Goal: Find specific page/section: Find specific page/section

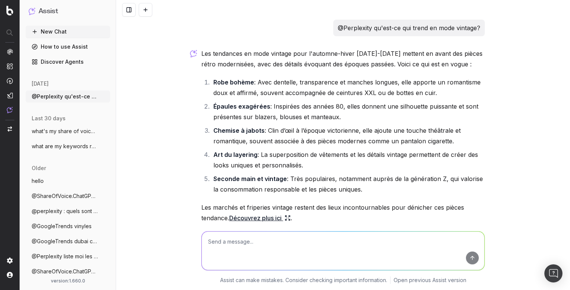
scroll to position [51, 0]
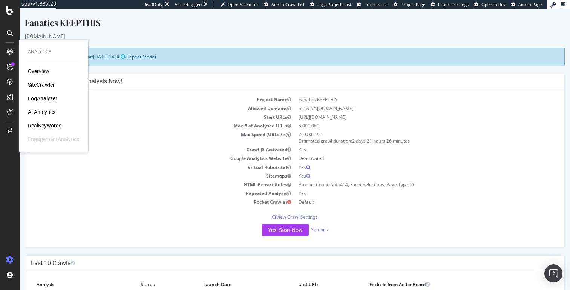
scroll to position [51, 0]
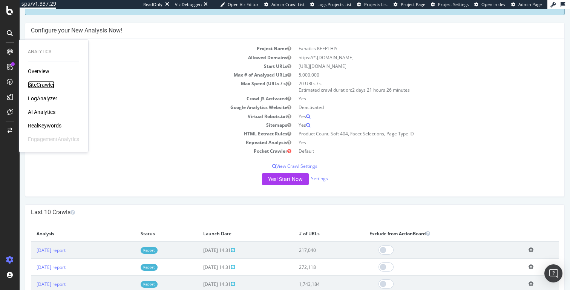
click at [44, 86] on div "SiteCrawler" at bounding box center [41, 85] width 27 height 8
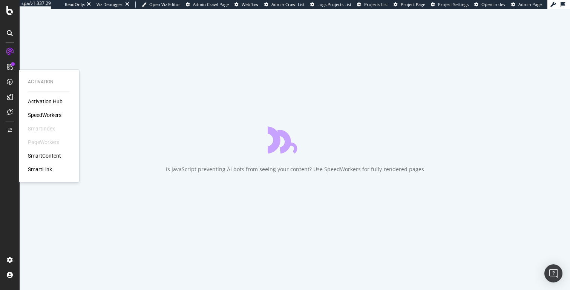
click at [39, 114] on div "SpeedWorkers" at bounding box center [45, 115] width 34 height 8
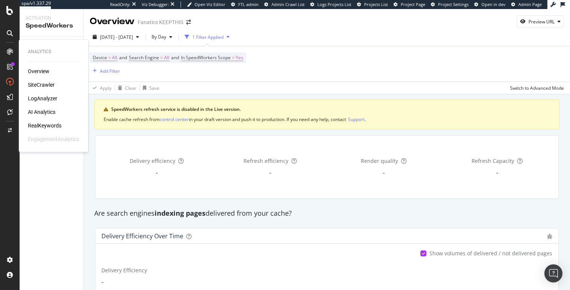
click at [37, 97] on div "LogAnalyzer" at bounding box center [42, 99] width 29 height 8
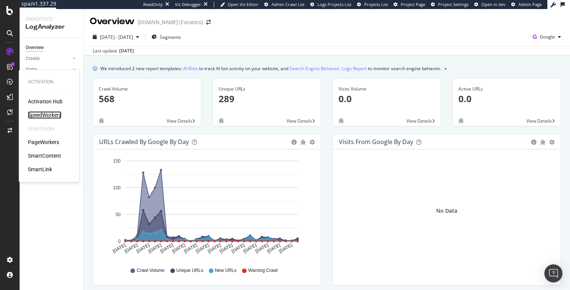
click at [35, 116] on div "SpeedWorkers" at bounding box center [45, 115] width 34 height 8
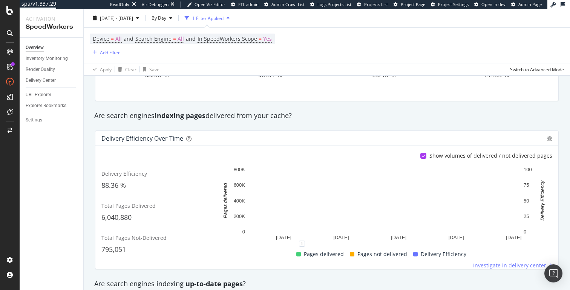
scroll to position [83, 0]
